Goal: Task Accomplishment & Management: Manage account settings

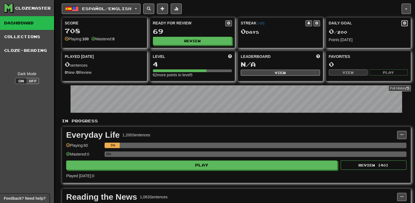
click at [404, 24] on span at bounding box center [404, 22] width 3 height 3
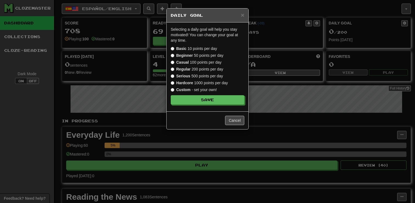
click at [202, 61] on label "Casual 100 points per day" at bounding box center [196, 62] width 51 height 5
click at [216, 101] on button "Save" at bounding box center [208, 99] width 74 height 9
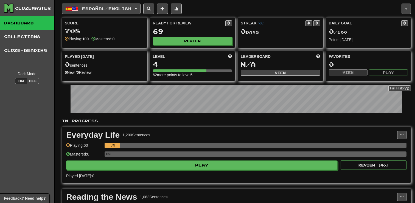
click at [405, 4] on button "button" at bounding box center [405, 9] width 9 height 10
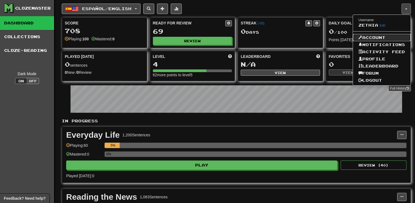
click at [382, 36] on link "Account" at bounding box center [382, 37] width 58 height 7
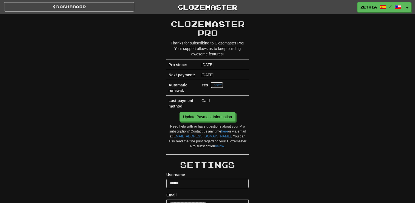
click at [218, 84] on link "Cancel" at bounding box center [217, 84] width 12 height 5
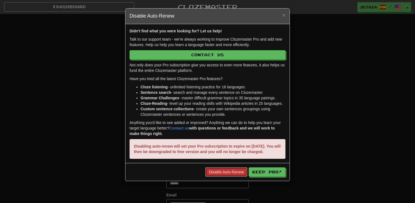
click at [222, 177] on link "Disable Auto-Renew" at bounding box center [226, 171] width 42 height 9
click at [285, 17] on span "×" at bounding box center [283, 15] width 3 height 6
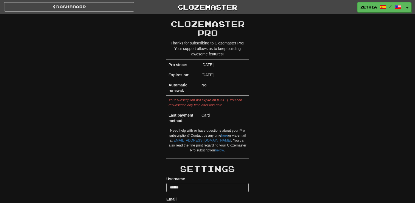
drag, startPoint x: 170, startPoint y: 104, endPoint x: 236, endPoint y: 103, distance: 65.9
click at [237, 104] on div "Your subscription will expire on October 11, 2025. You can resubscribe any time…" at bounding box center [207, 103] width 78 height 10
click at [61, 4] on link "Dashboard" at bounding box center [69, 6] width 130 height 9
